Goal: Check status

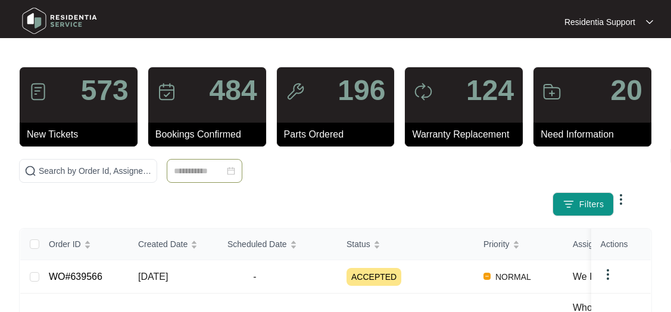
click at [189, 166] on input at bounding box center [199, 170] width 51 height 13
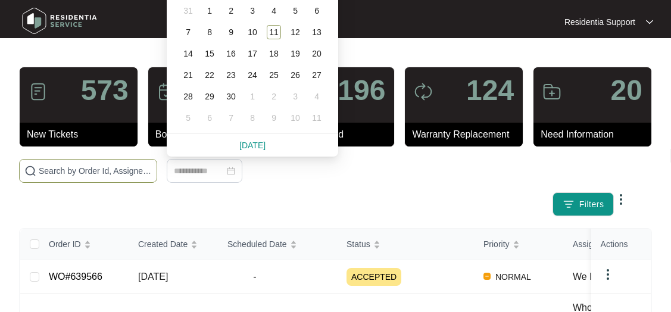
click at [130, 166] on input "text" at bounding box center [95, 170] width 113 height 13
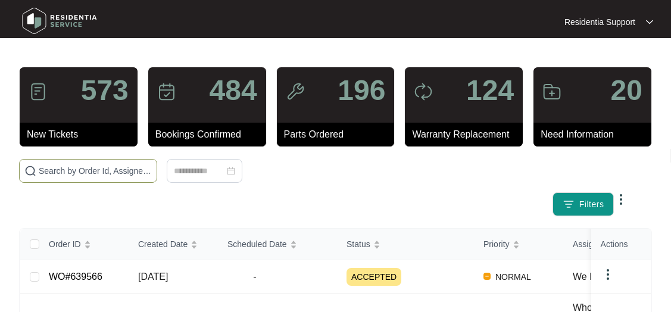
paste input "611612"
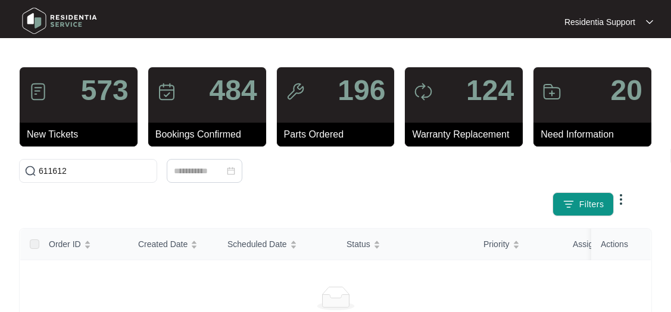
click at [342, 194] on div "Filters" at bounding box center [323, 204] width 609 height 24
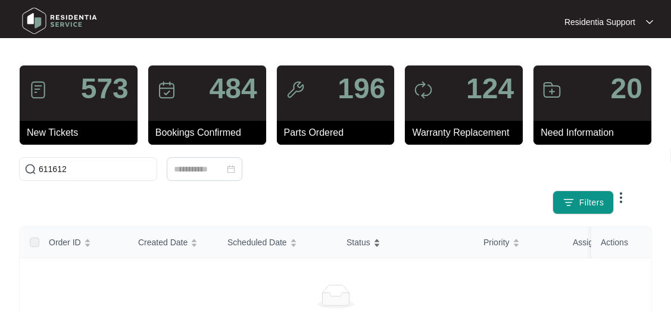
scroll to position [119, 0]
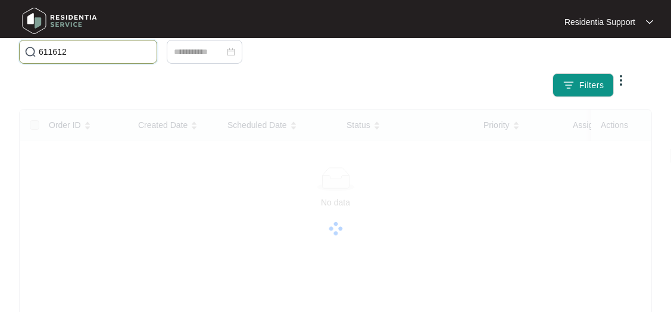
click at [89, 49] on input "611612" at bounding box center [95, 51] width 113 height 13
drag, startPoint x: 89, startPoint y: 49, endPoint x: 35, endPoint y: 67, distance: 56.9
click at [0, 58] on html "Residentia Support Residentia... 573 New Tickets 484 Bookings Confirmed 196 Par…" at bounding box center [335, 177] width 671 height 593
paste input "23139"
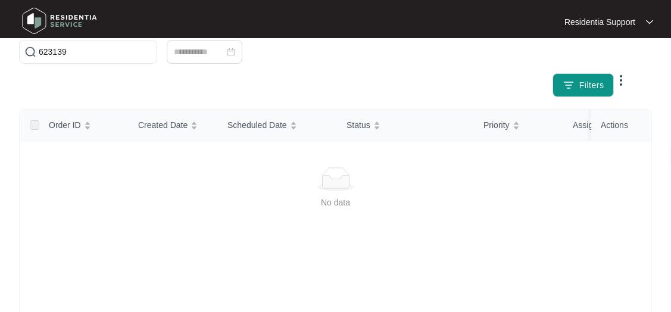
click at [258, 248] on div "No data" at bounding box center [335, 298] width 630 height 318
click at [107, 72] on div "623139 Filters" at bounding box center [335, 68] width 642 height 57
click at [102, 51] on input "623139" at bounding box center [95, 51] width 113 height 13
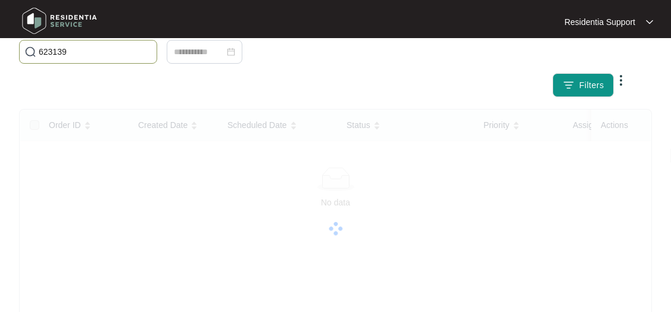
scroll to position [48, 0]
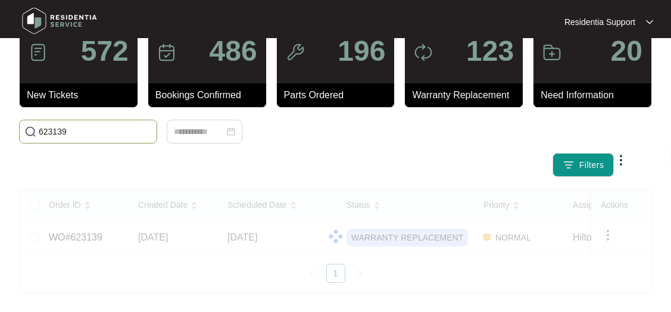
drag, startPoint x: -60, startPoint y: 147, endPoint x: 65, endPoint y: 145, distance: 125.0
click at [0, 151] on html "Residentia Support Residentia... 572 New Tickets 486 Bookings Confirmed 196 Par…" at bounding box center [335, 136] width 671 height 351
paste input "36072"
type input "636072"
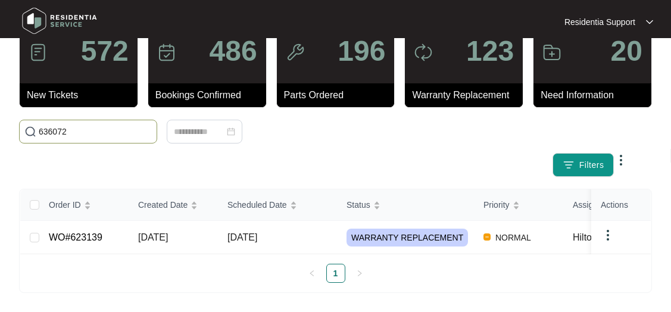
click at [104, 125] on input "636072" at bounding box center [95, 131] width 113 height 13
drag, startPoint x: 104, startPoint y: 123, endPoint x: 85, endPoint y: 148, distance: 31.4
click at [0, 143] on html "Residentia Support Residentia... 572 New Tickets 486 Bookings Confirmed 196 Par…" at bounding box center [335, 136] width 671 height 351
click at [120, 127] on input "636072" at bounding box center [95, 131] width 113 height 13
